Goal: Browse casually: Explore the website without a specific task or goal

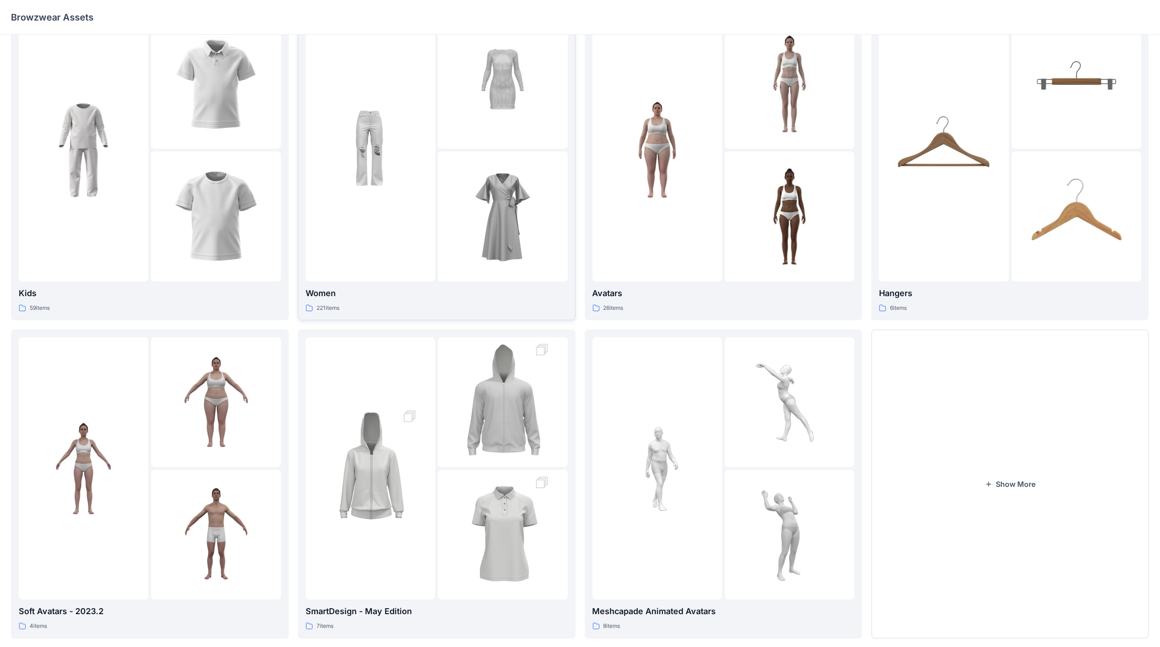
scroll to position [51, 0]
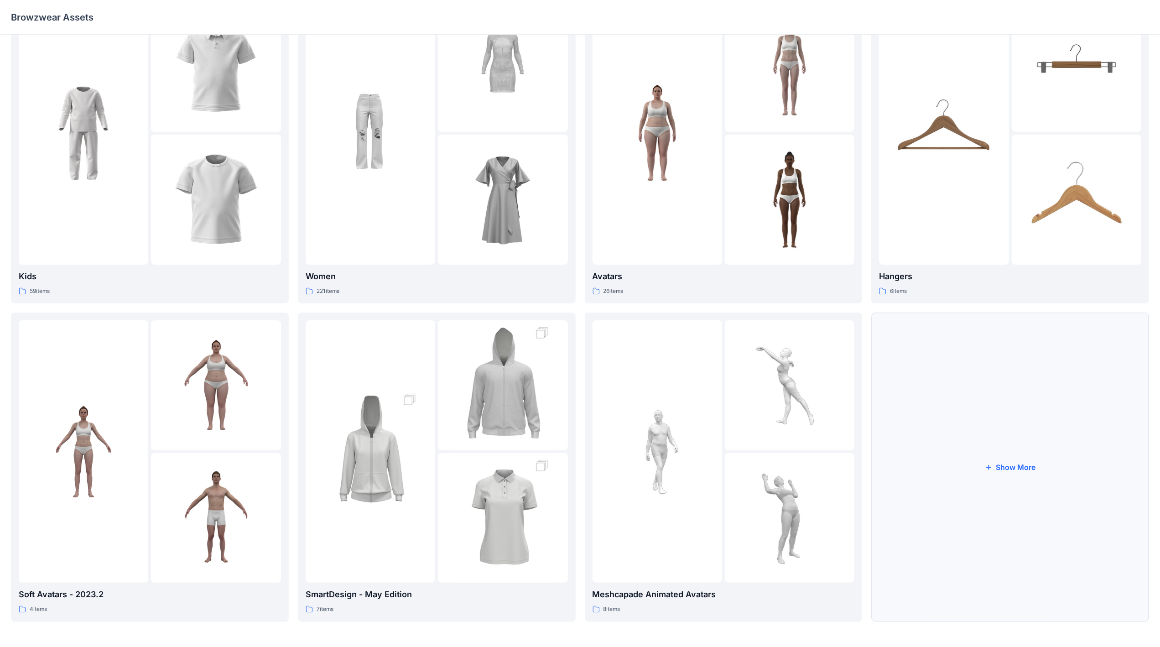
click at [1034, 451] on button "Show More" at bounding box center [1010, 466] width 278 height 309
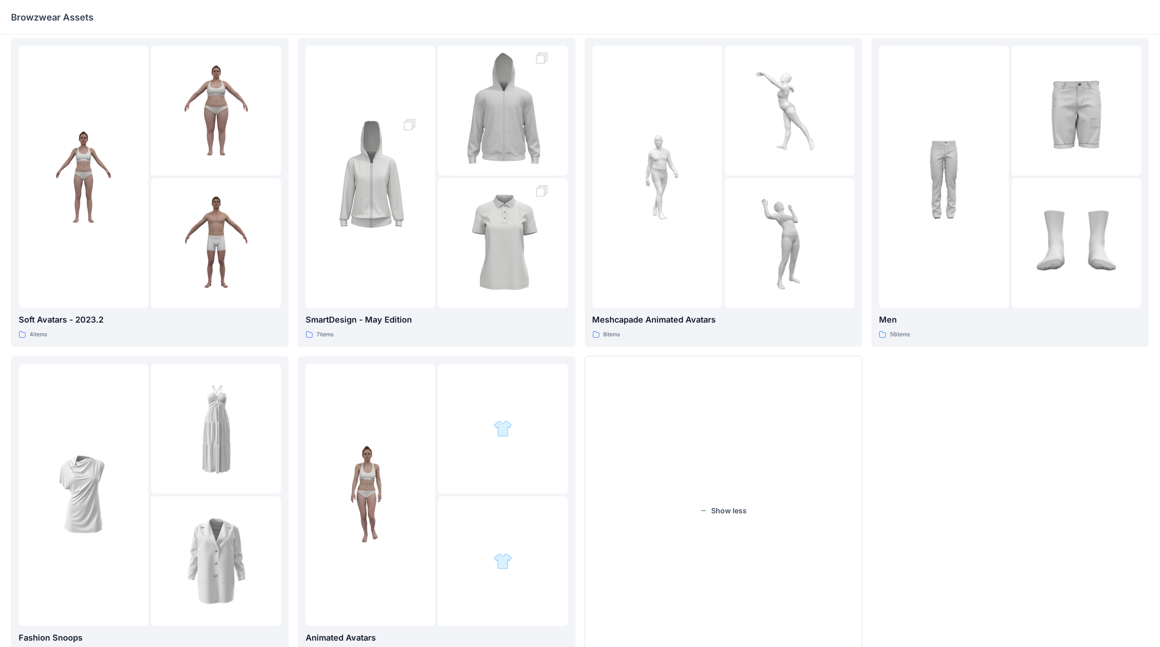
scroll to position [324, 0]
click at [992, 234] on div at bounding box center [944, 178] width 130 height 262
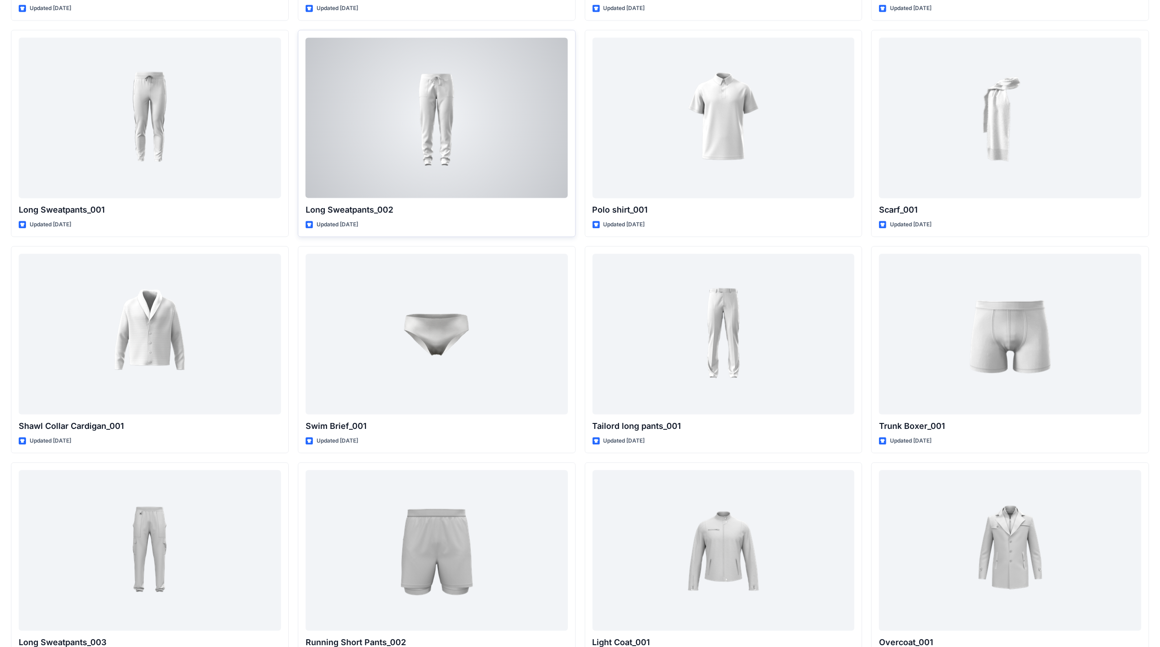
scroll to position [1972, 0]
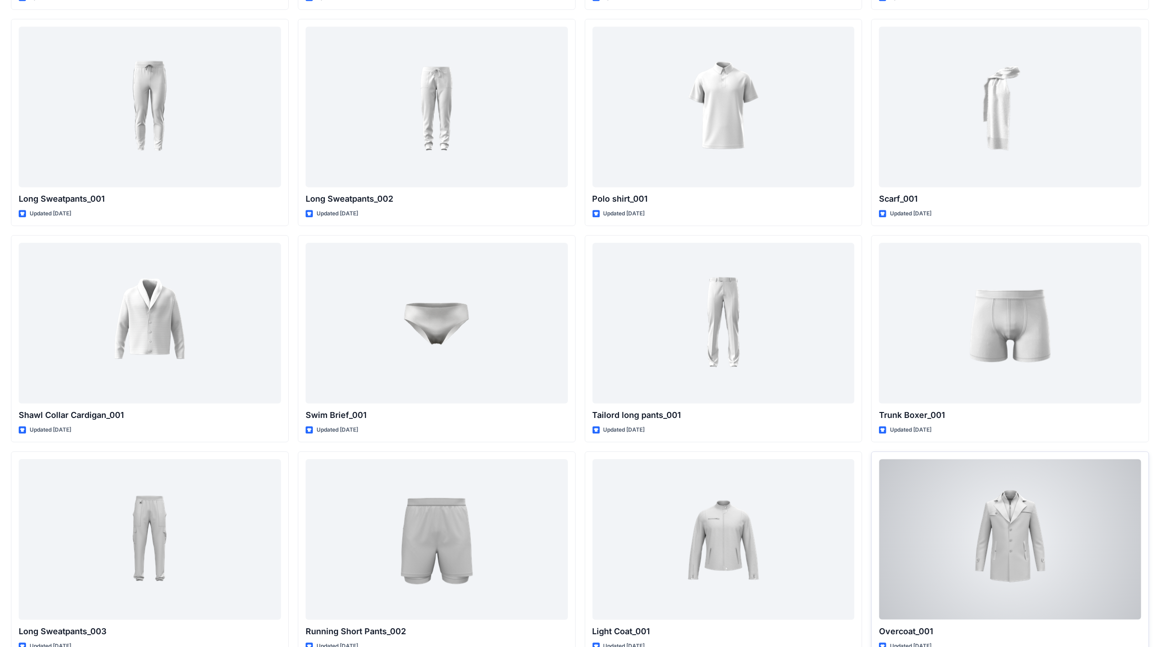
click at [1021, 534] on div at bounding box center [1010, 539] width 262 height 160
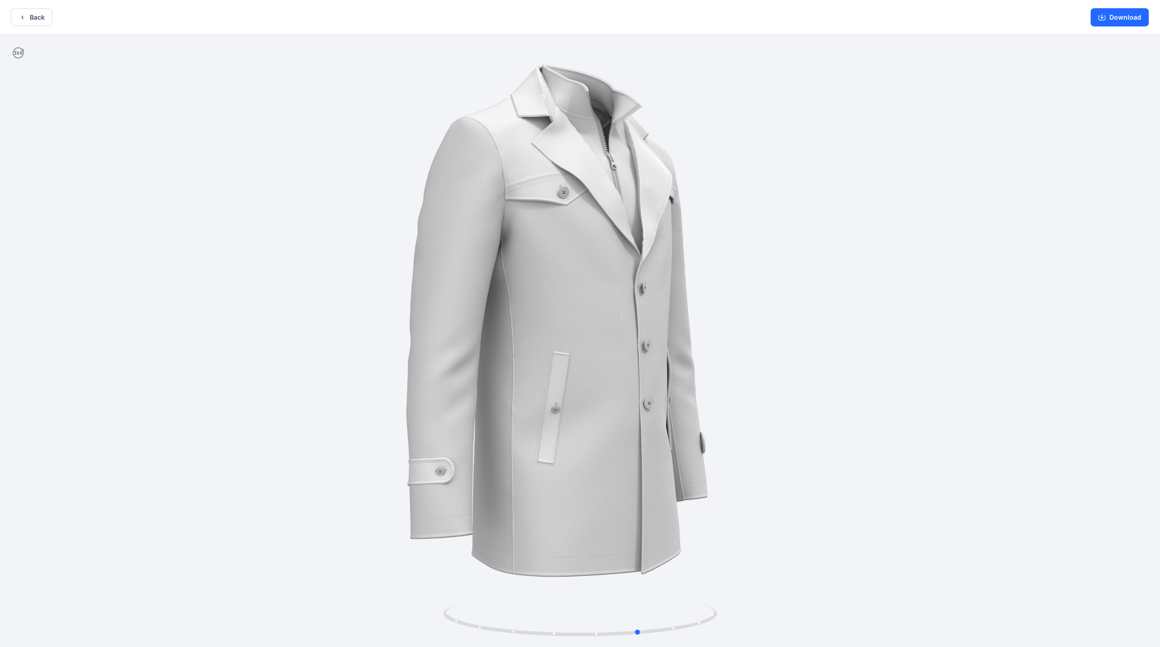
drag, startPoint x: 639, startPoint y: 425, endPoint x: 699, endPoint y: 420, distance: 60.0
click at [699, 420] on div at bounding box center [580, 342] width 1160 height 614
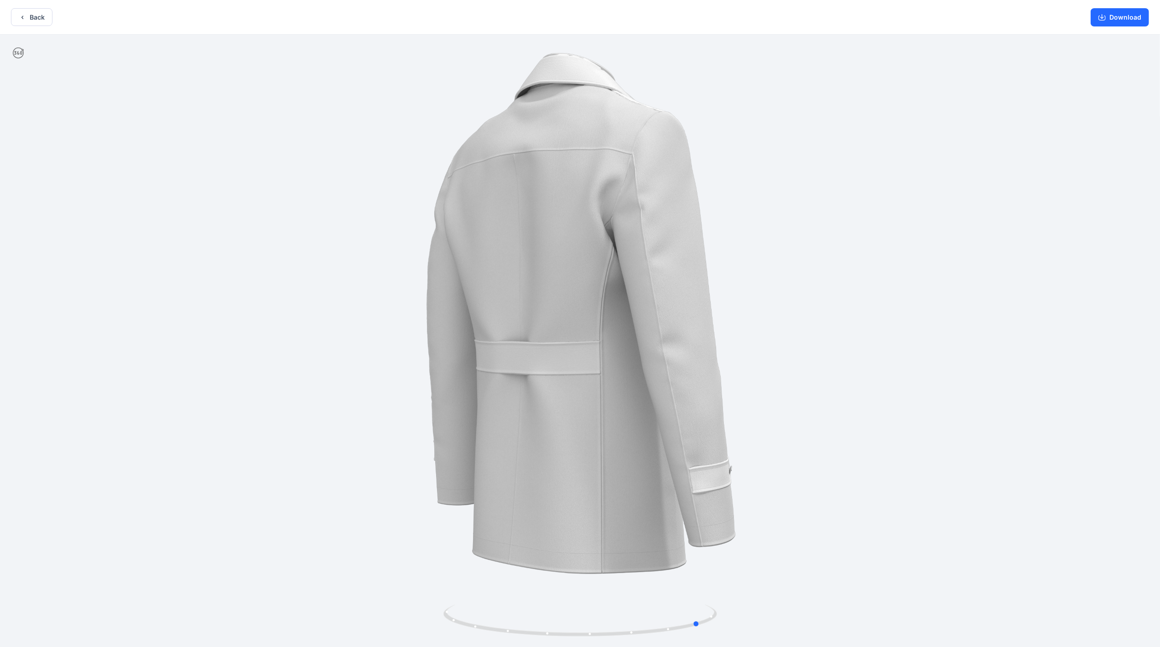
drag, startPoint x: 593, startPoint y: 399, endPoint x: 654, endPoint y: 402, distance: 60.7
click at [654, 402] on div at bounding box center [580, 342] width 1160 height 614
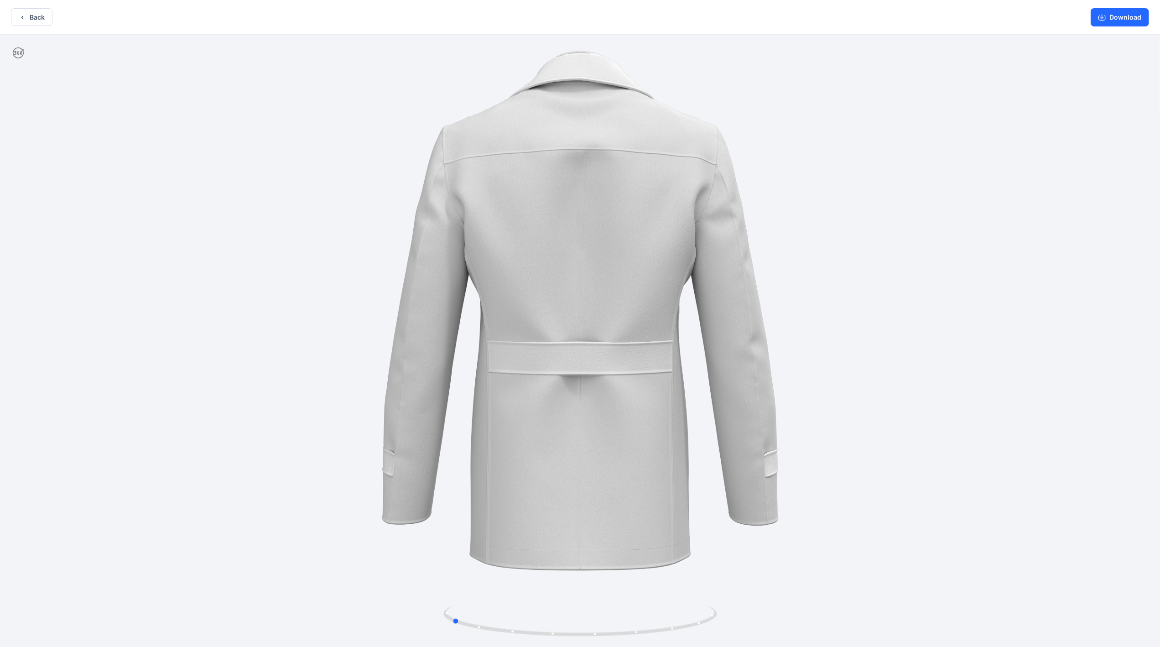
drag, startPoint x: 602, startPoint y: 395, endPoint x: 626, endPoint y: 398, distance: 24.3
click at [626, 398] on div at bounding box center [580, 342] width 1160 height 614
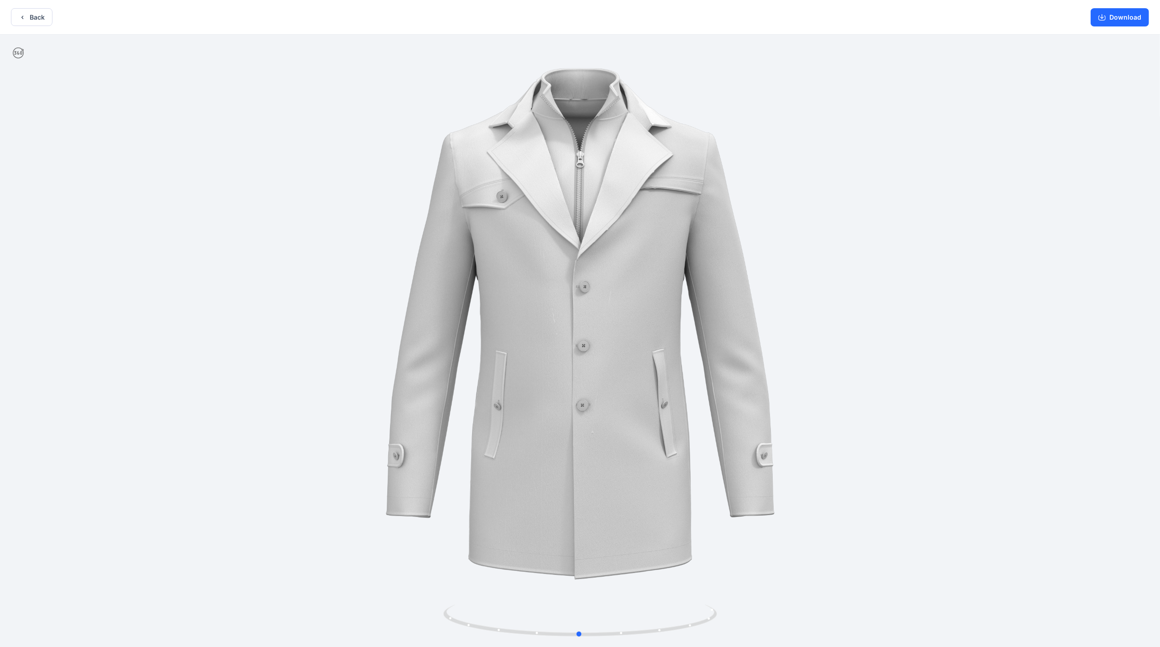
drag, startPoint x: 582, startPoint y: 399, endPoint x: 702, endPoint y: 390, distance: 120.7
click at [702, 390] on div at bounding box center [580, 342] width 1160 height 614
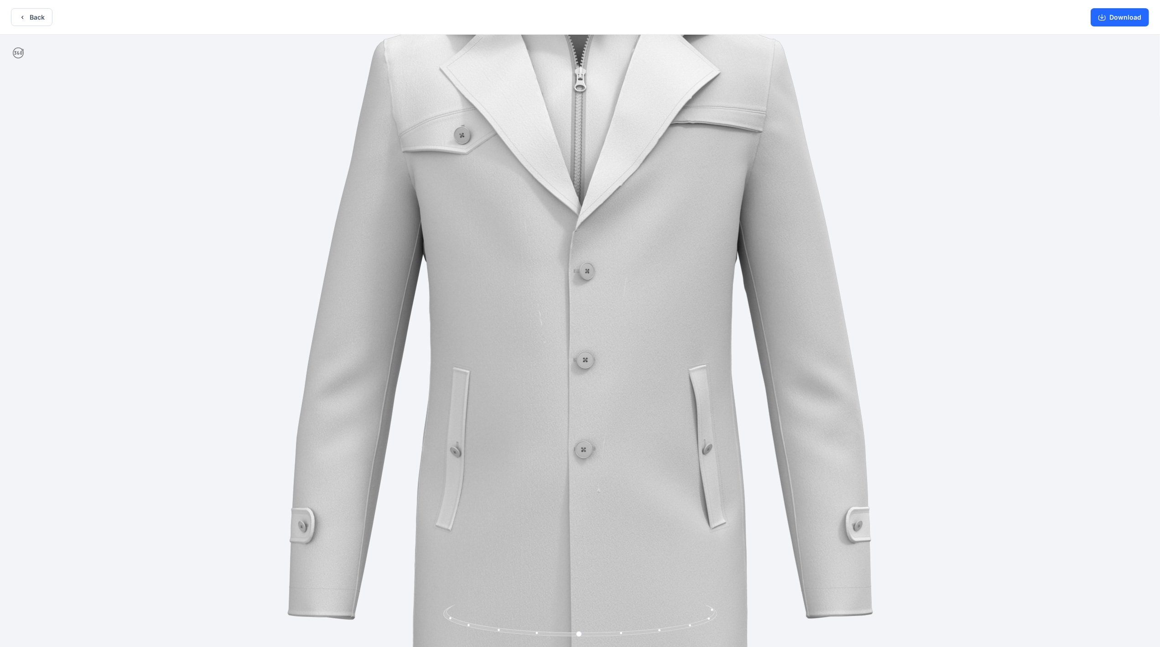
drag, startPoint x: 593, startPoint y: 376, endPoint x: 684, endPoint y: 458, distance: 122.4
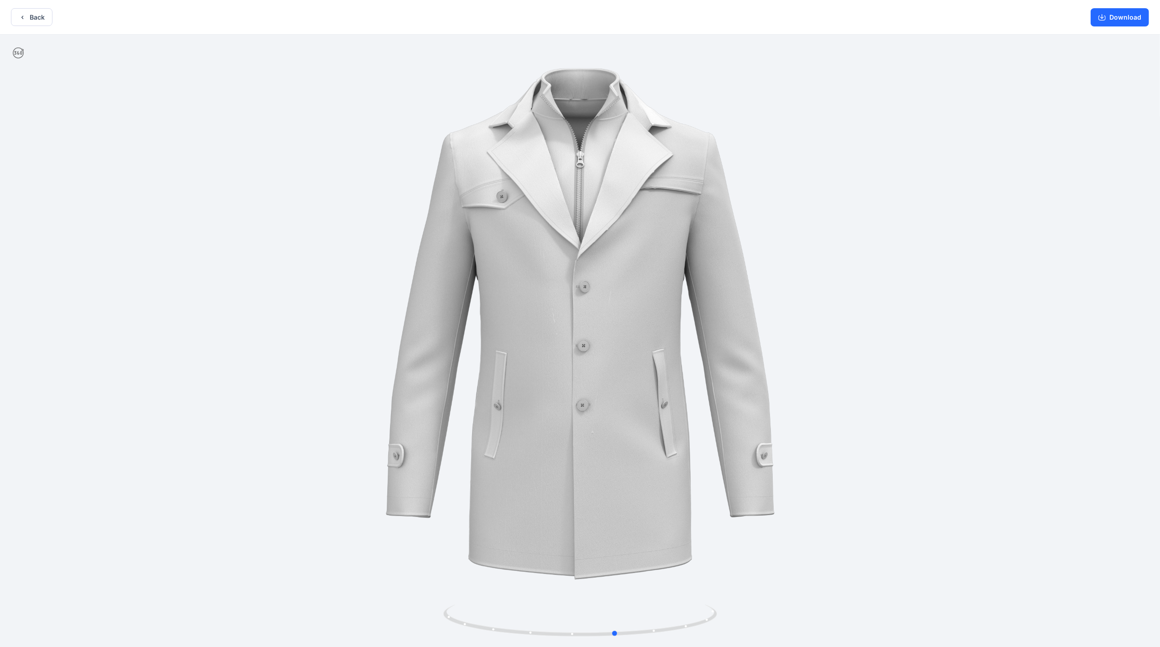
drag, startPoint x: 605, startPoint y: 367, endPoint x: 642, endPoint y: 367, distance: 36.9
click at [642, 367] on div at bounding box center [580, 342] width 1160 height 614
drag, startPoint x: 492, startPoint y: 374, endPoint x: 492, endPoint y: 404, distance: 29.7
click at [492, 404] on div at bounding box center [580, 342] width 1160 height 614
click at [1117, 19] on button "Download" at bounding box center [1120, 17] width 58 height 18
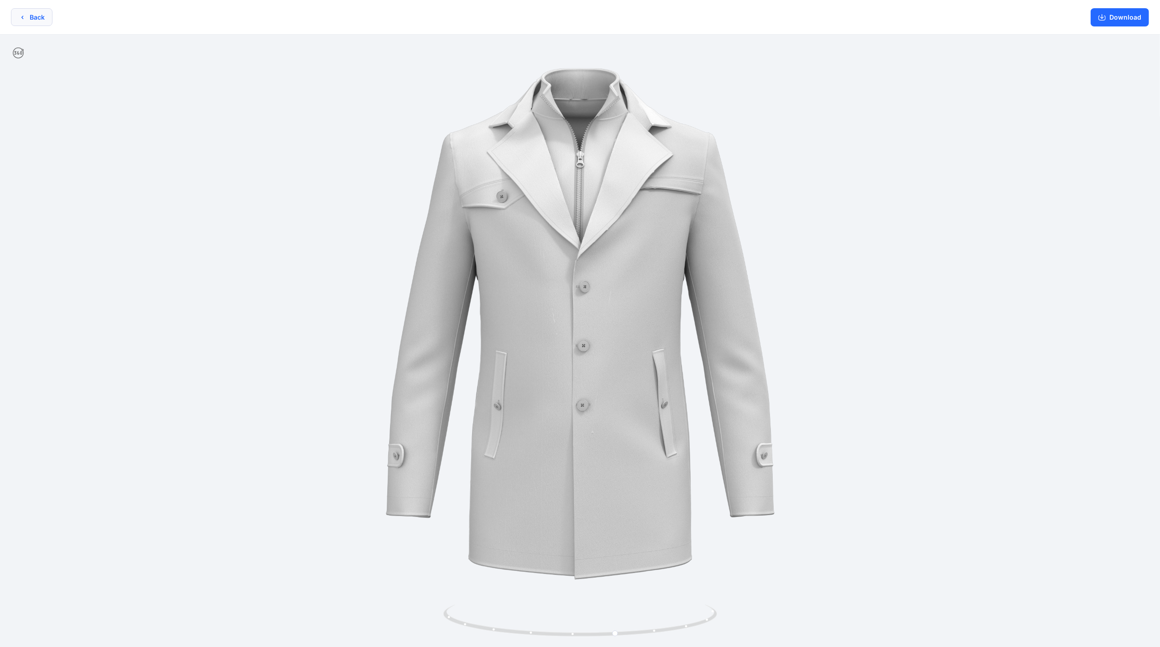
click at [36, 17] on button "Back" at bounding box center [32, 17] width 42 height 18
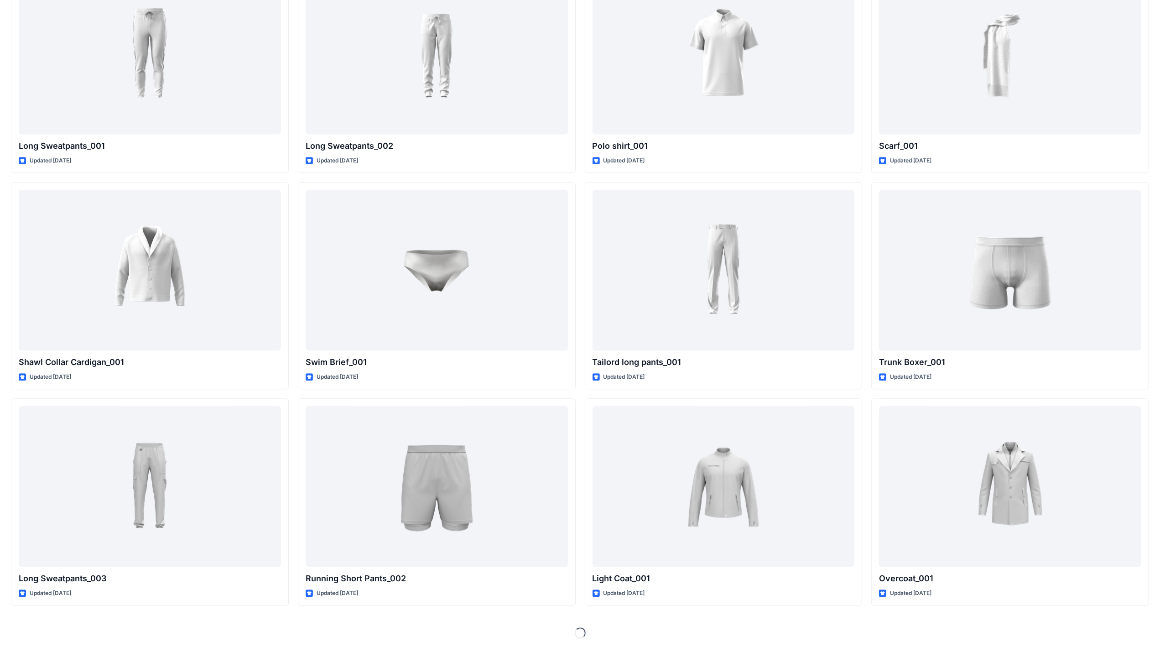
scroll to position [2028, 0]
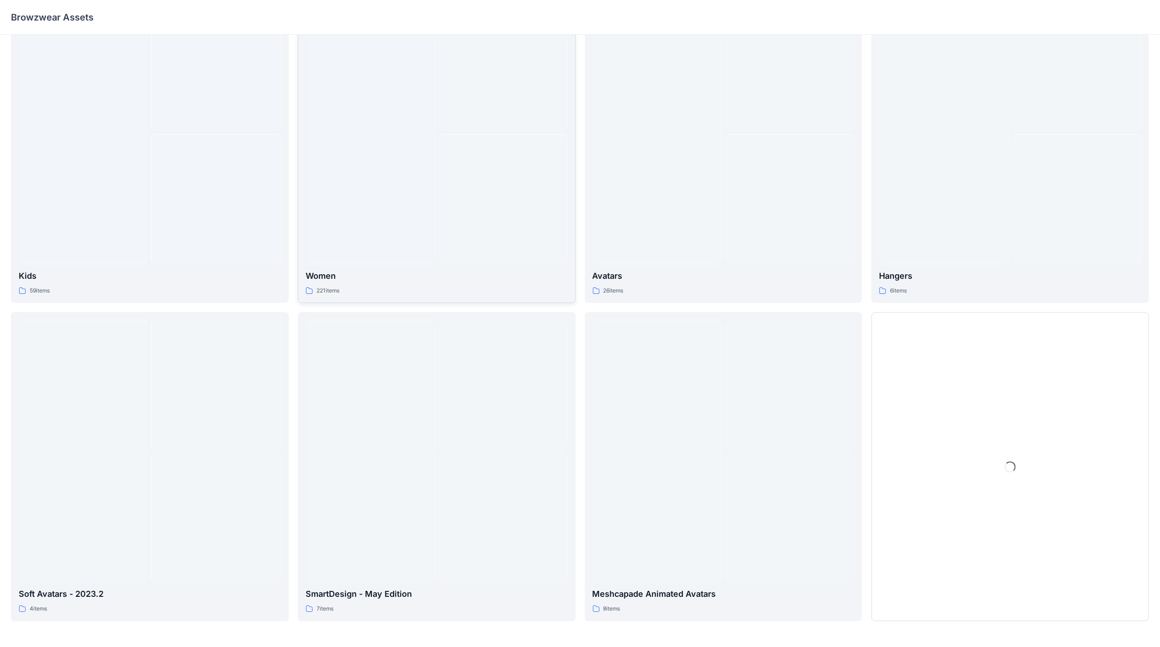
scroll to position [51, 0]
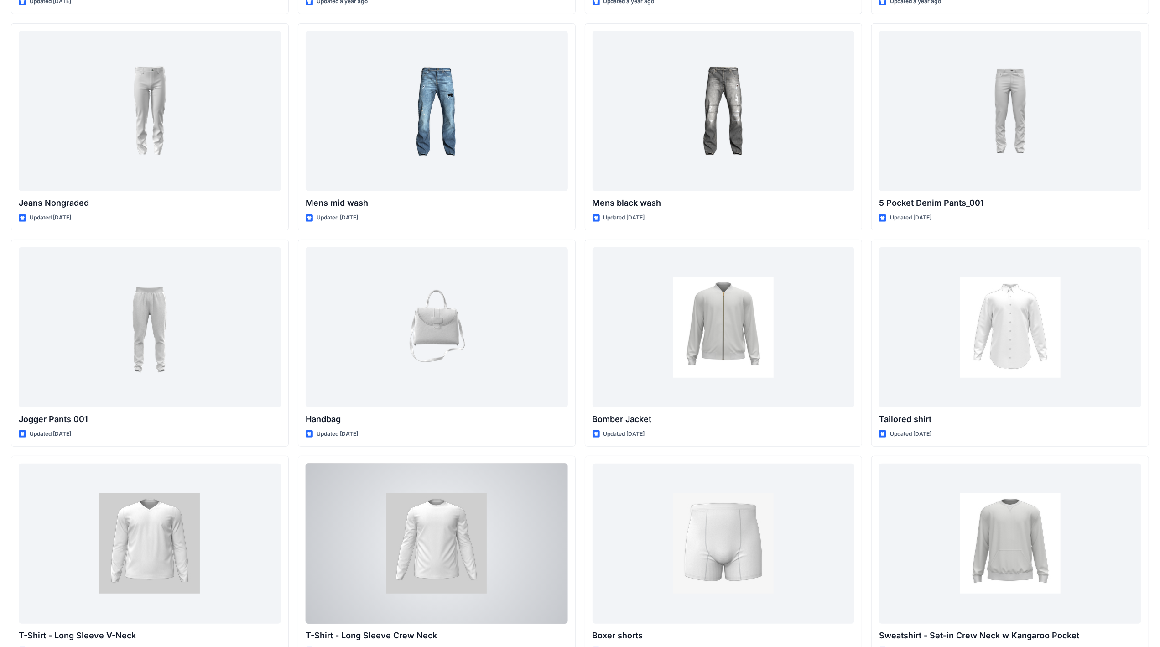
scroll to position [238, 0]
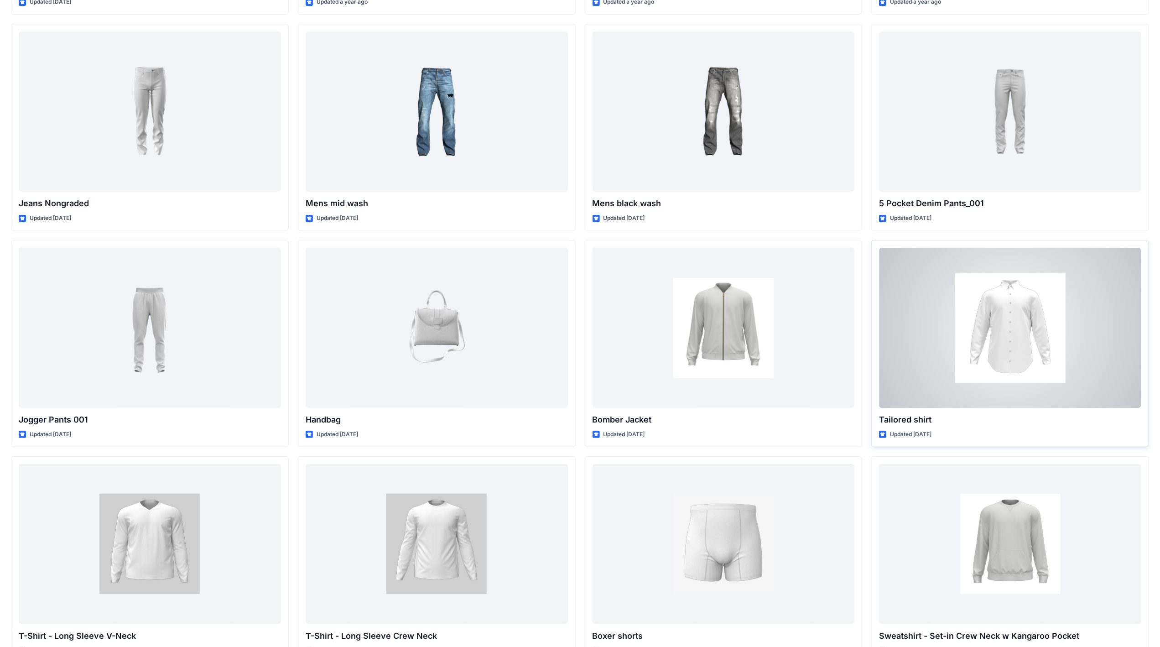
click at [1009, 321] on div at bounding box center [1010, 328] width 262 height 160
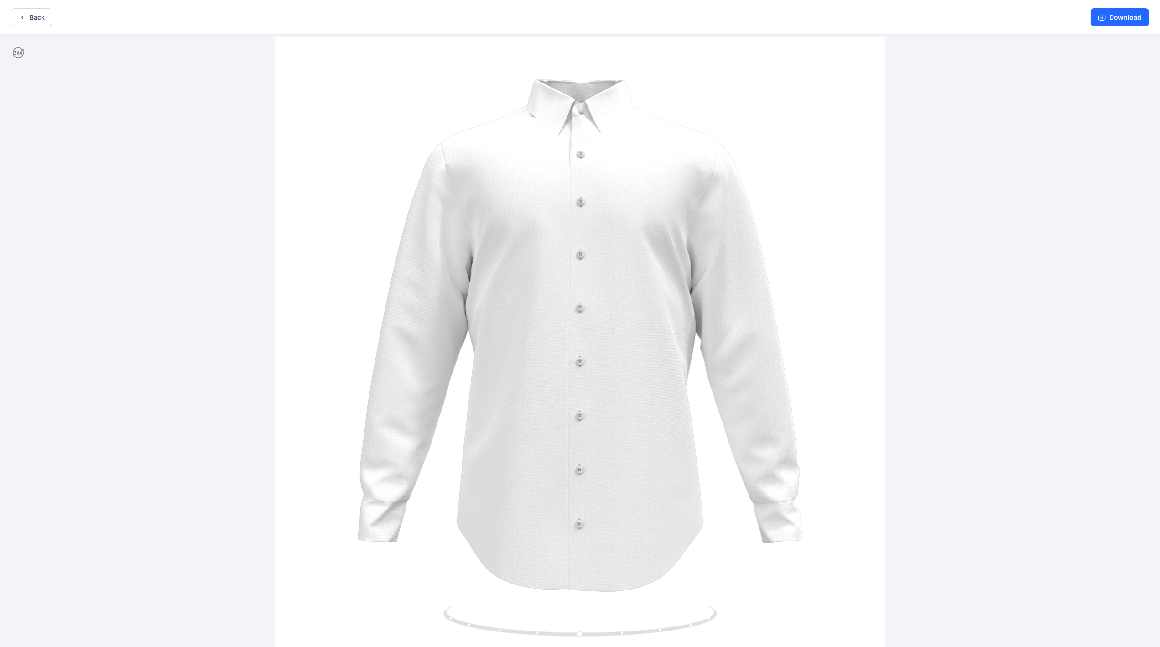
click at [634, 257] on img at bounding box center [580, 341] width 611 height 611
drag, startPoint x: 588, startPoint y: 258, endPoint x: 650, endPoint y: 328, distance: 93.7
click at [653, 320] on img at bounding box center [580, 341] width 611 height 611
drag, startPoint x: 665, startPoint y: 628, endPoint x: 707, endPoint y: 624, distance: 43.1
click at [707, 624] on icon at bounding box center [581, 621] width 276 height 34
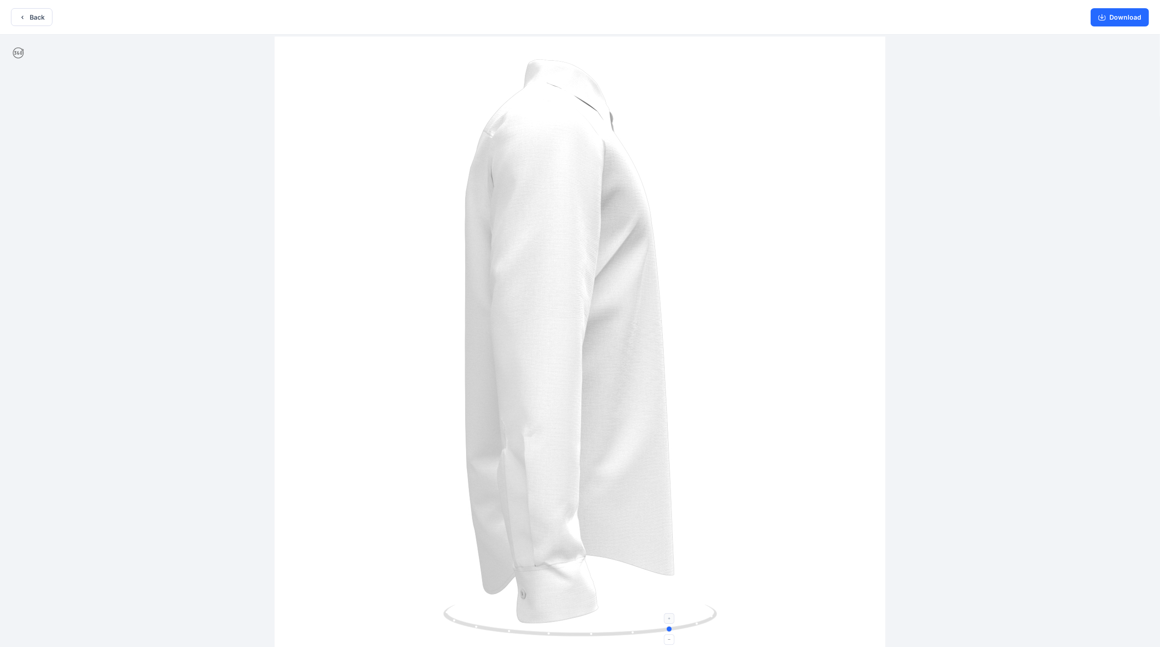
drag, startPoint x: 659, startPoint y: 630, endPoint x: 714, endPoint y: 617, distance: 57.3
click at [714, 617] on icon at bounding box center [581, 621] width 276 height 34
drag, startPoint x: 634, startPoint y: 580, endPoint x: 540, endPoint y: 590, distance: 94.4
click at [540, 590] on img at bounding box center [580, 341] width 611 height 611
drag, startPoint x: 612, startPoint y: 635, endPoint x: 559, endPoint y: 633, distance: 52.9
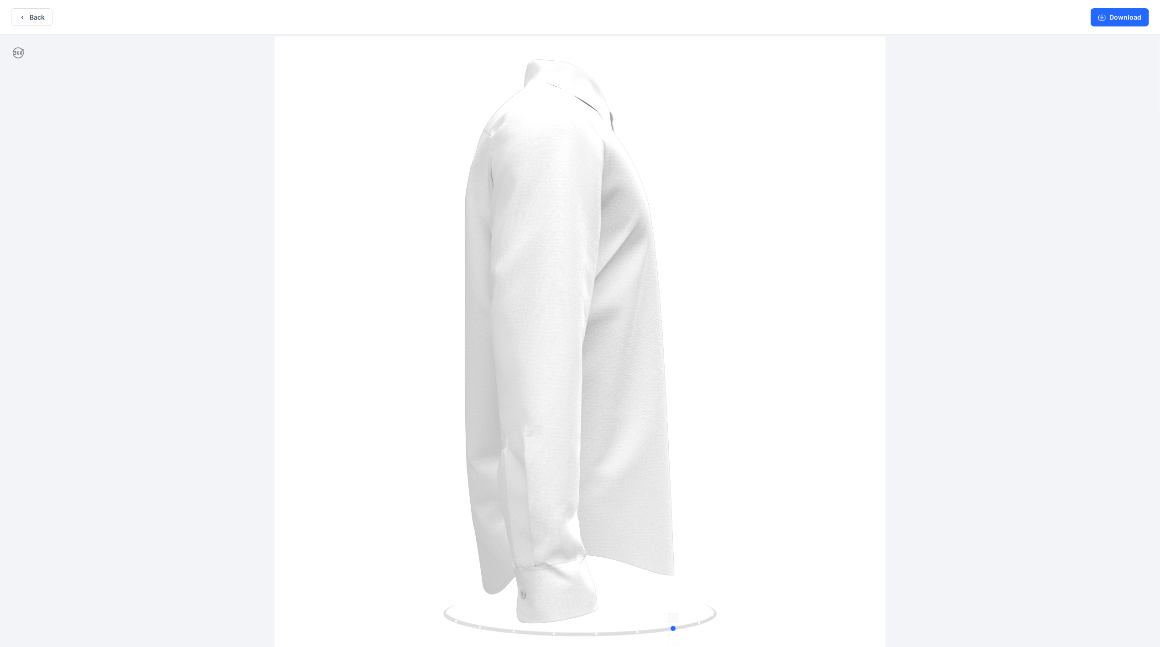
click at [559, 633] on icon at bounding box center [581, 621] width 276 height 34
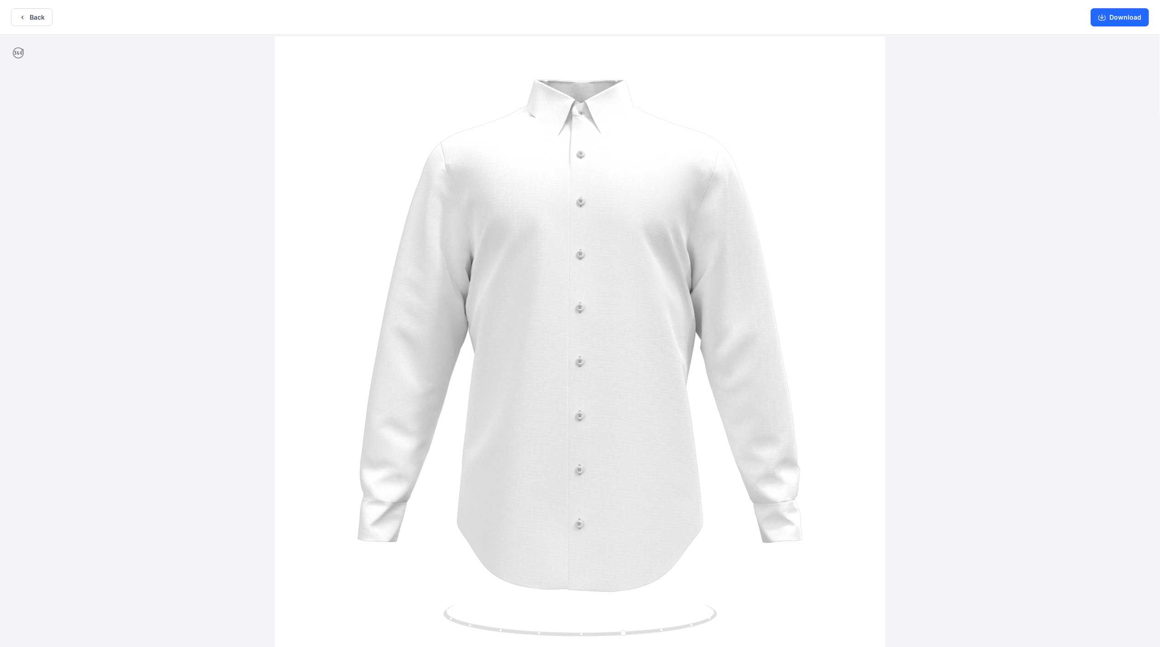
drag, startPoint x: 559, startPoint y: 416, endPoint x: 545, endPoint y: 270, distance: 146.6
